Goal: Information Seeking & Learning: Understand process/instructions

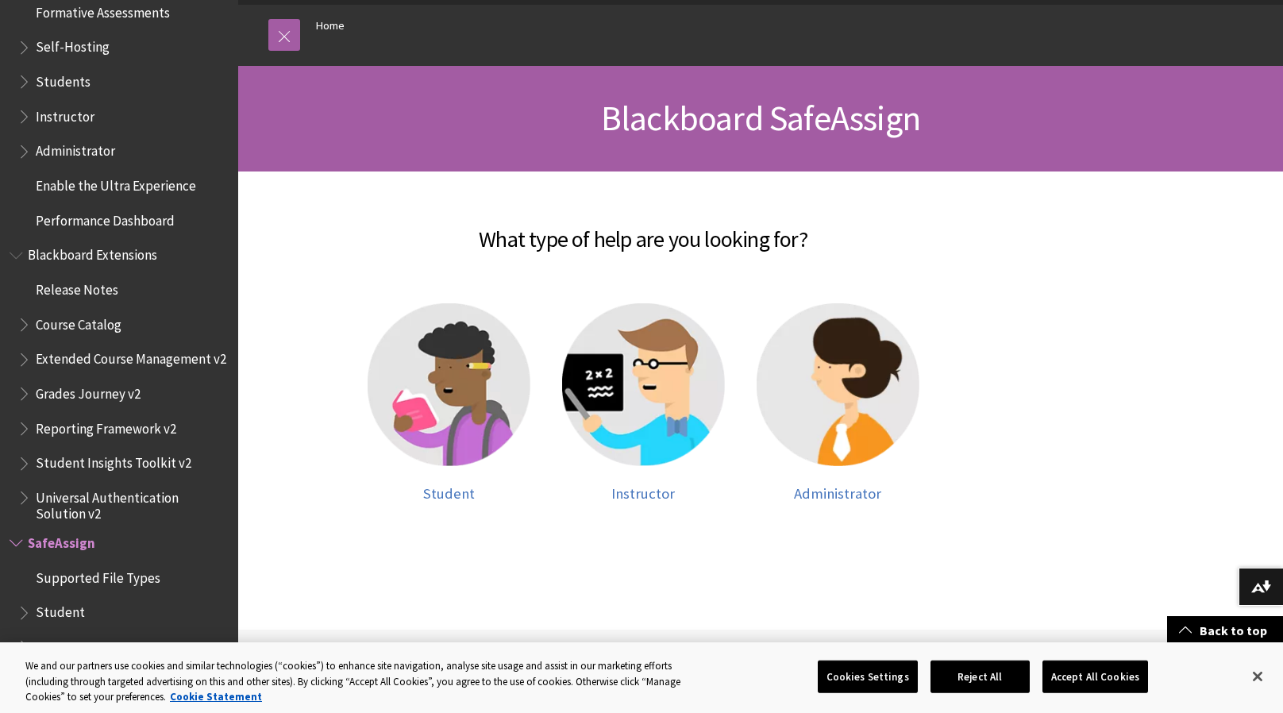
scroll to position [159, 0]
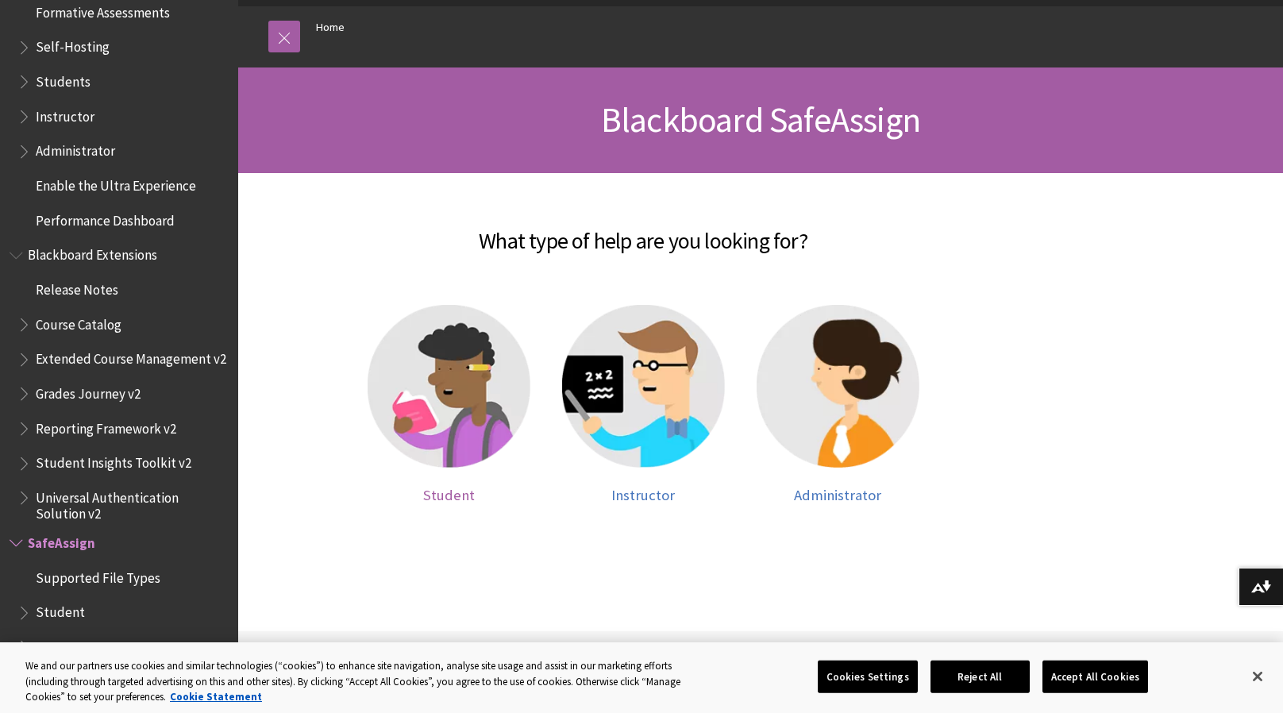
click at [469, 487] on span "Student" at bounding box center [449, 495] width 52 height 18
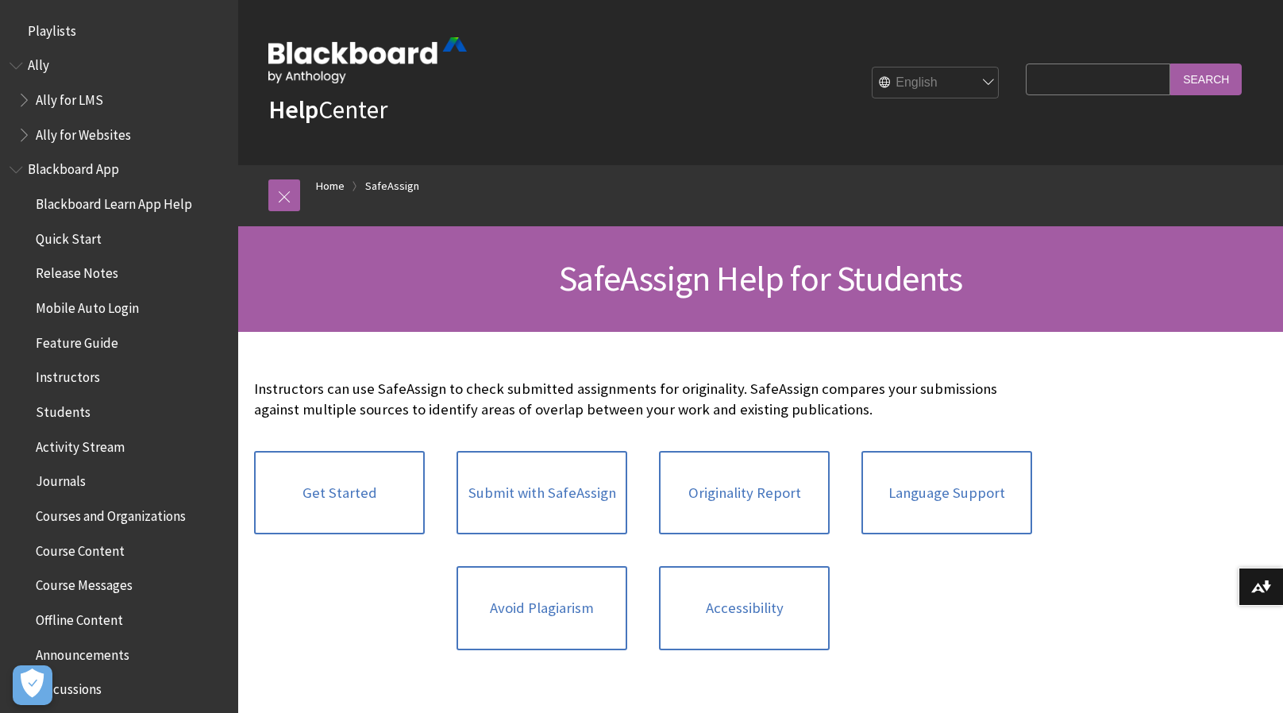
scroll to position [1702, 0]
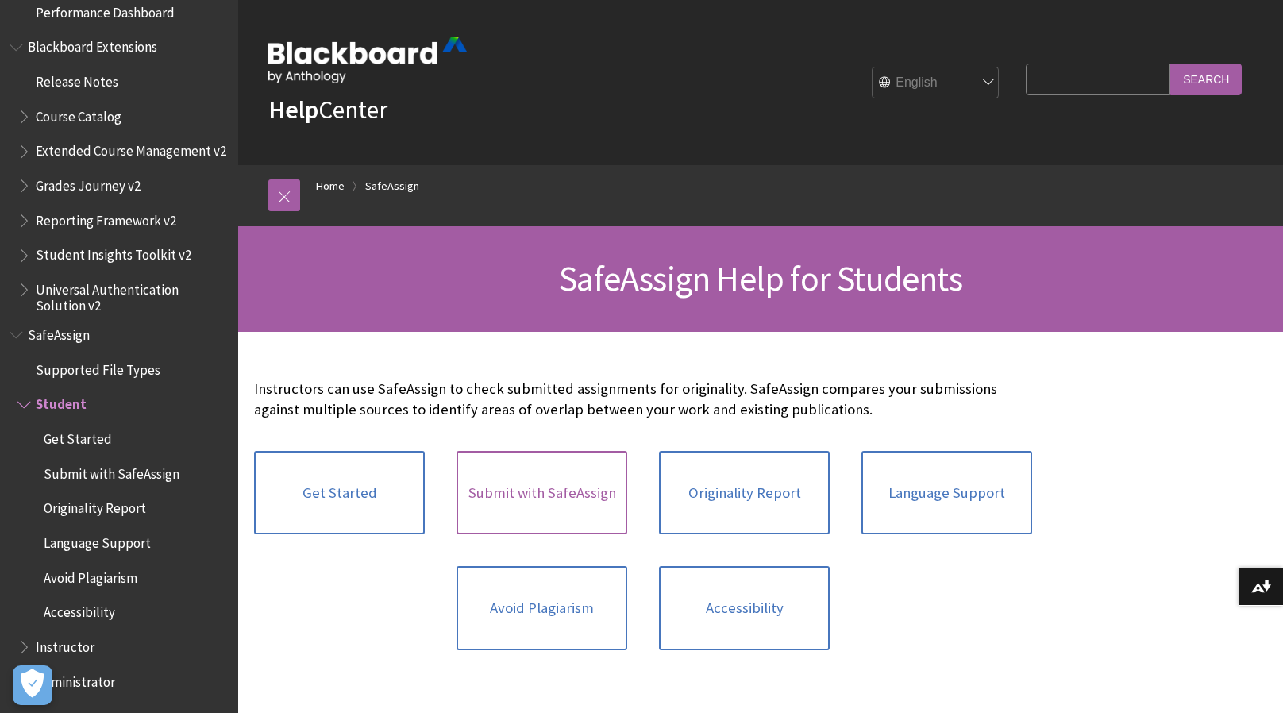
click at [576, 499] on link "Submit with SafeAssign" at bounding box center [541, 493] width 171 height 84
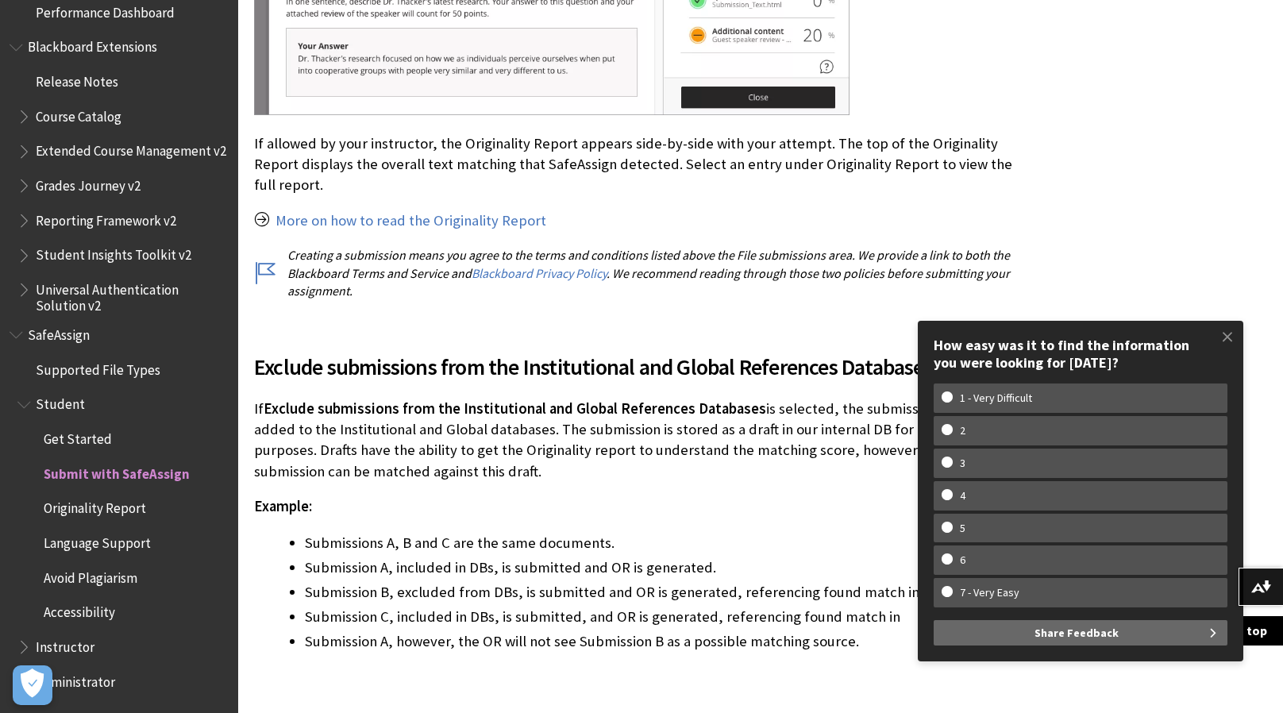
scroll to position [2888, 0]
